Goal: Transaction & Acquisition: Purchase product/service

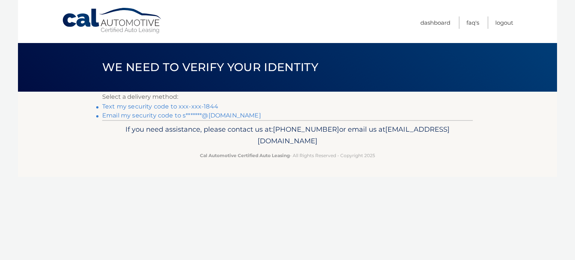
click at [148, 106] on link "Text my security code to xxx-xxx-1844" at bounding box center [160, 106] width 116 height 7
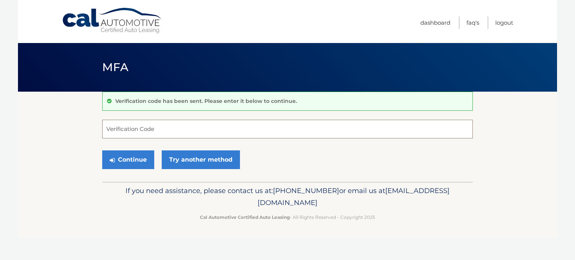
click at [109, 130] on input "Verification Code" at bounding box center [287, 129] width 371 height 19
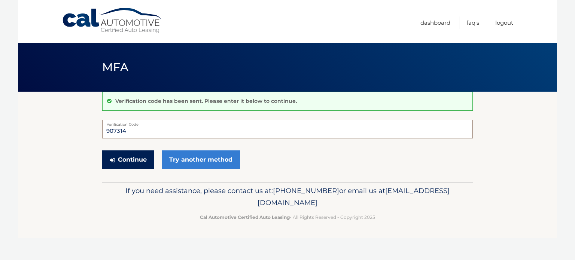
type input "907314"
click at [133, 163] on button "Continue" at bounding box center [128, 159] width 52 height 19
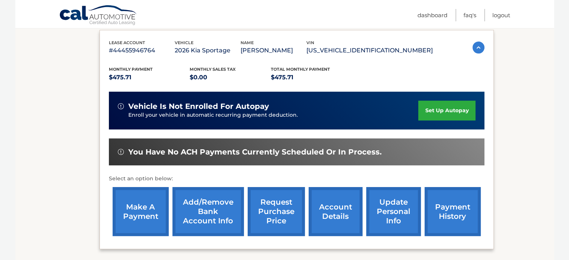
scroll to position [150, 0]
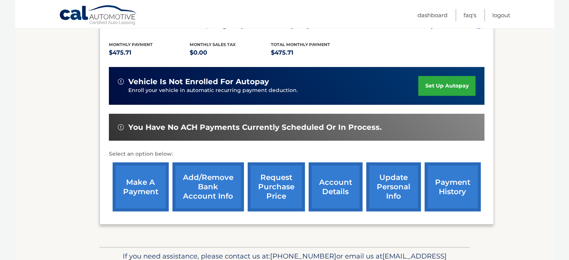
click at [138, 188] on link "make a payment" at bounding box center [141, 186] width 56 height 49
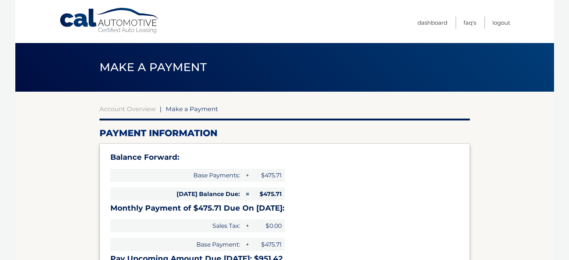
select select "YmI0NWNiNzgtMWE1Mi00YmFjLTllYTQtZTVhY2QzODg0OGQ5"
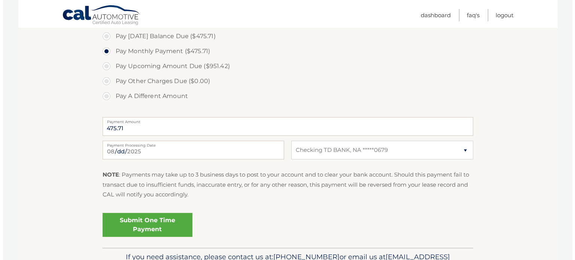
scroll to position [299, 0]
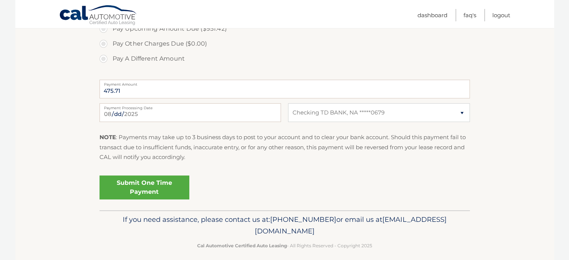
click at [146, 187] on link "Submit One Time Payment" at bounding box center [145, 188] width 90 height 24
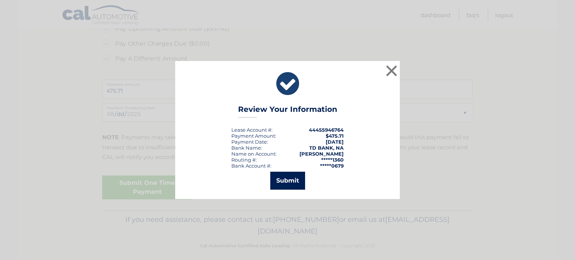
click at [286, 182] on button "Submit" at bounding box center [287, 181] width 35 height 18
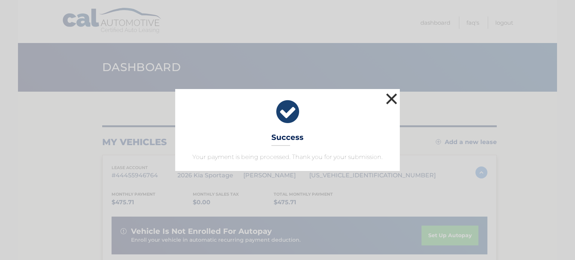
click at [389, 99] on button "×" at bounding box center [391, 98] width 15 height 15
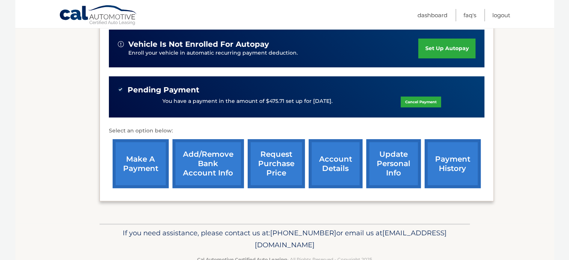
scroll to position [207, 0]
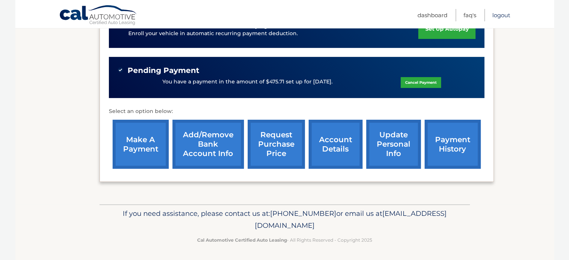
click at [498, 15] on link "Logout" at bounding box center [502, 15] width 18 height 12
